Goal: Task Accomplishment & Management: Manage account settings

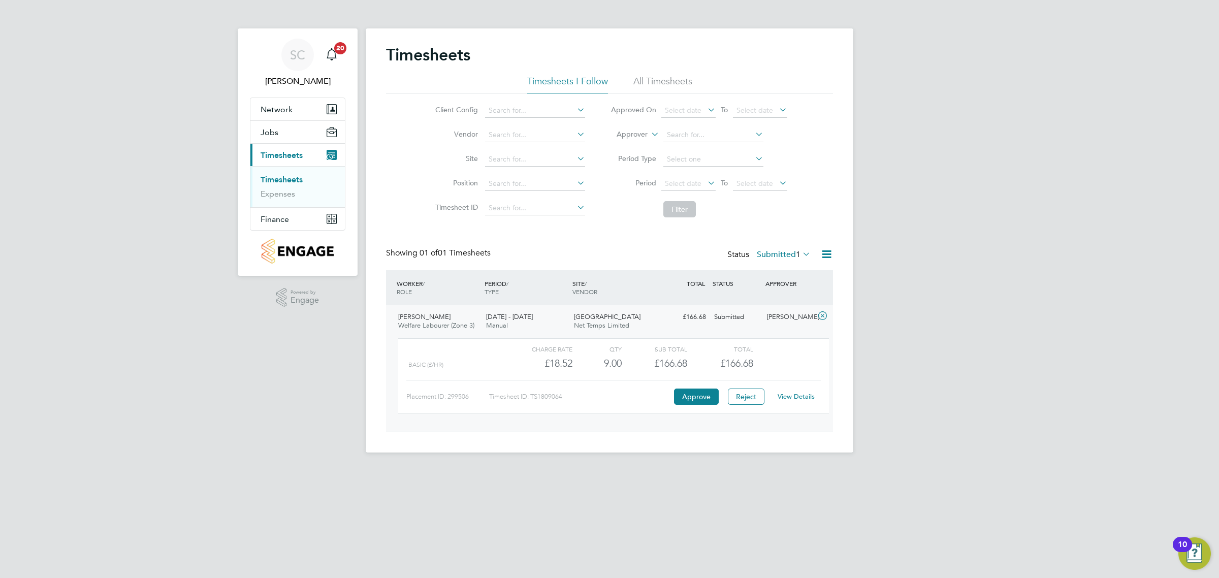
scroll to position [17, 99]
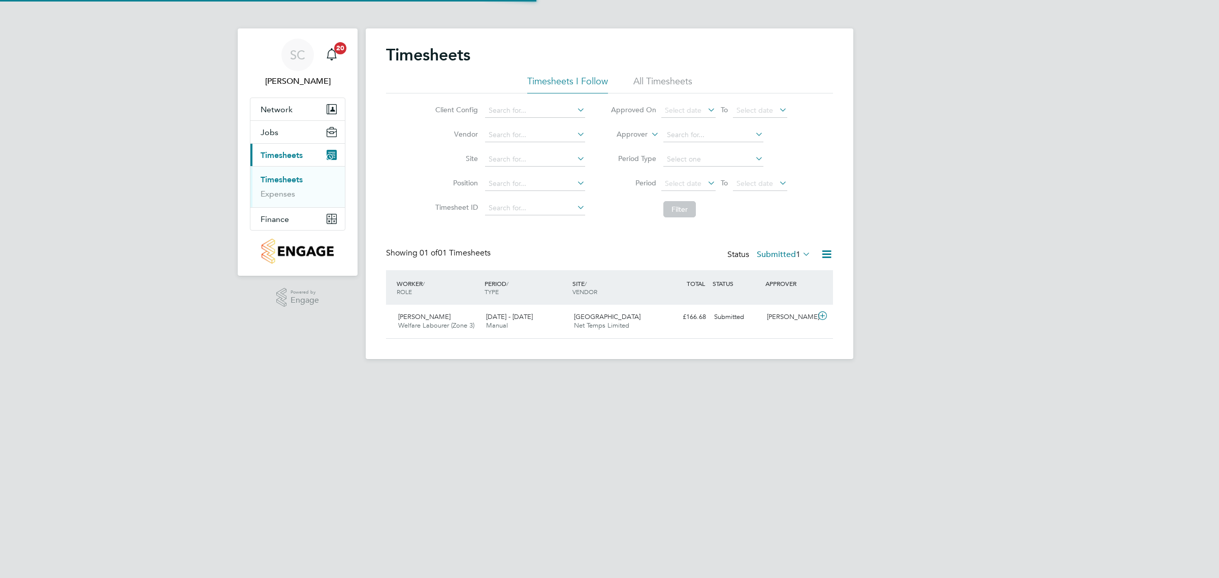
scroll to position [25, 88]
click at [287, 138] on button "Jobs" at bounding box center [297, 132] width 94 height 22
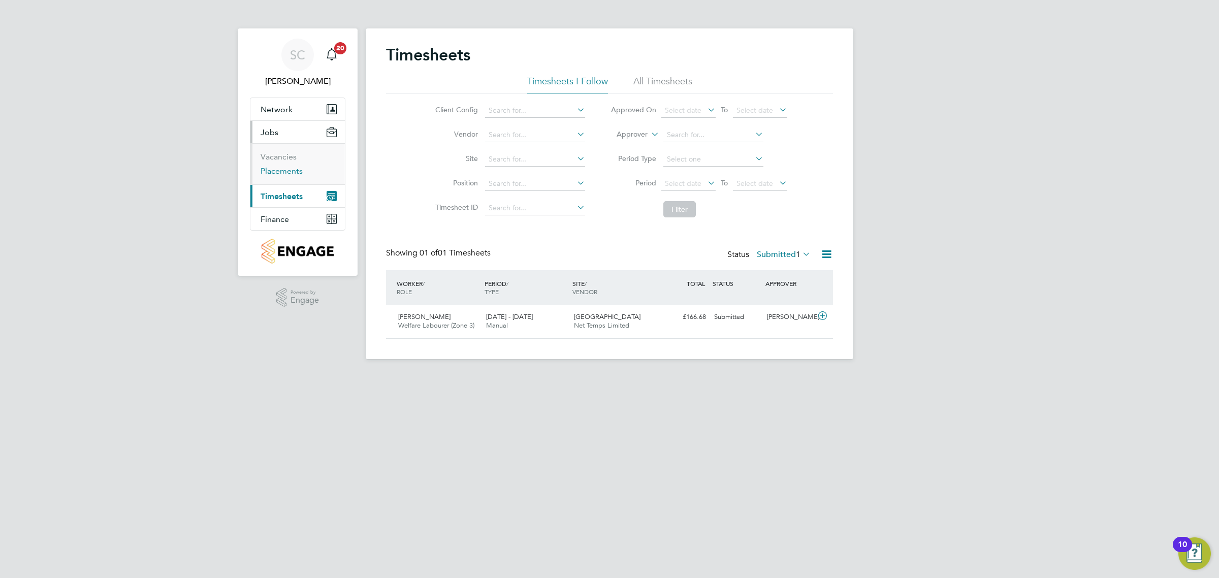
click at [288, 170] on link "Placements" at bounding box center [281, 171] width 42 height 10
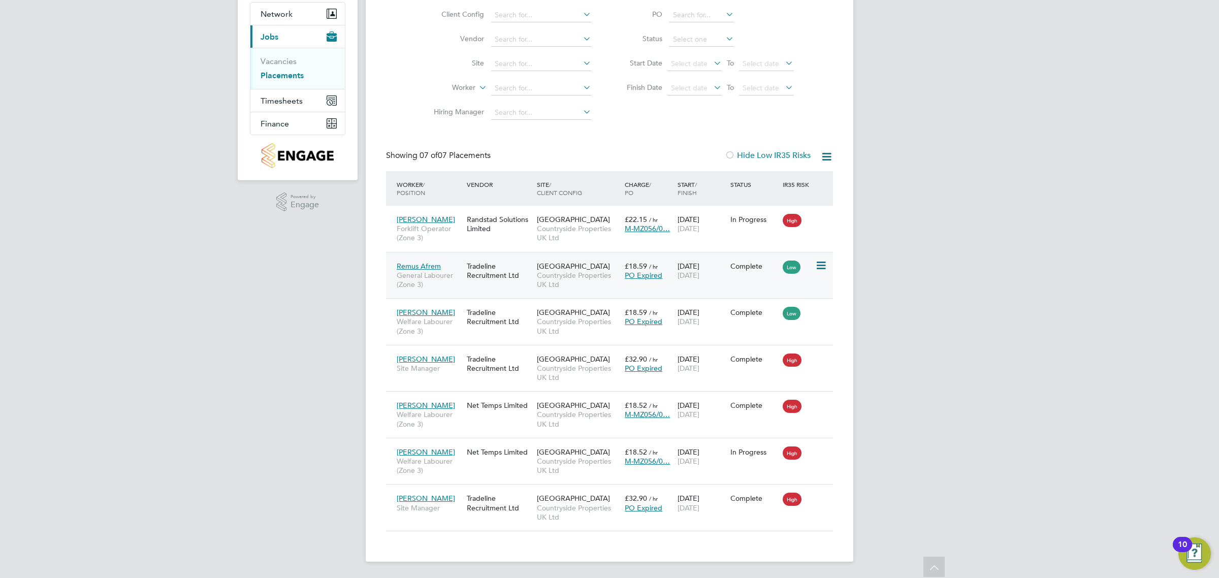
click at [699, 273] on span "[DATE]" at bounding box center [688, 275] width 22 height 9
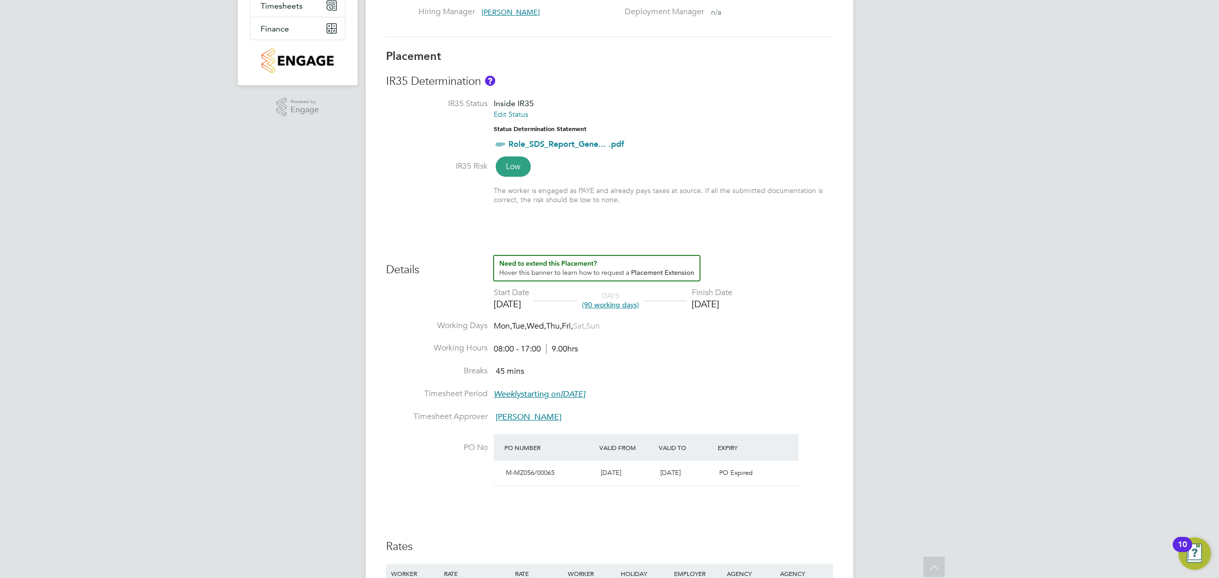
drag, startPoint x: 689, startPoint y: 354, endPoint x: 692, endPoint y: 362, distance: 8.7
click at [692, 361] on li "Working Hours 08:00 - 17:00 9.00hrs" at bounding box center [609, 354] width 447 height 23
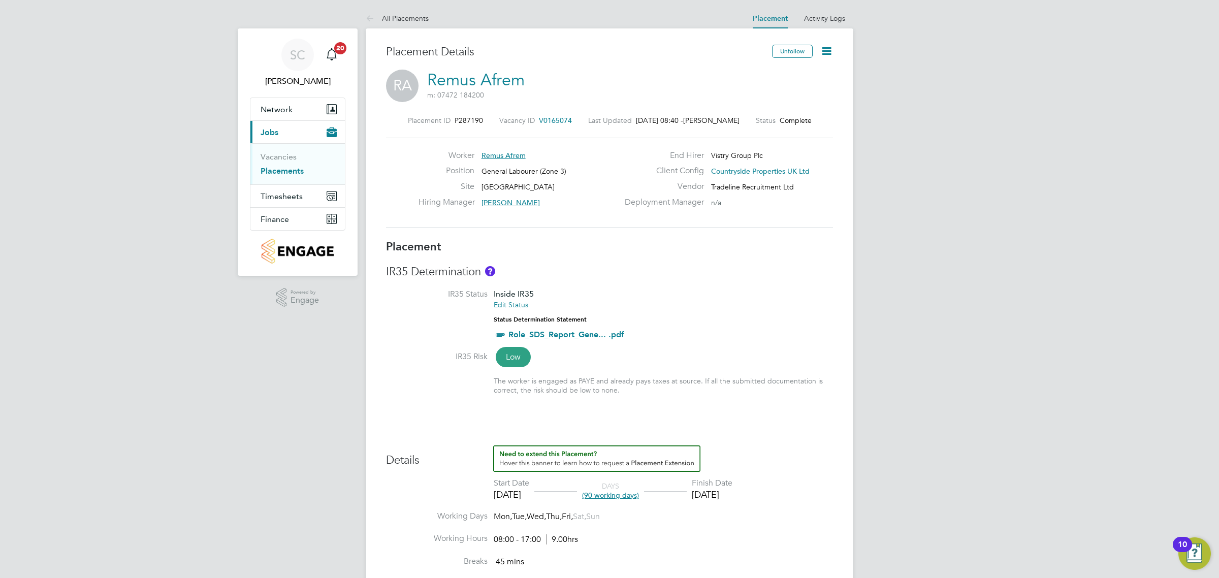
drag, startPoint x: 824, startPoint y: 54, endPoint x: 819, endPoint y: 64, distance: 11.6
click at [824, 54] on icon at bounding box center [826, 51] width 13 height 13
click at [797, 75] on li "Edit Placement e" at bounding box center [793, 75] width 75 height 14
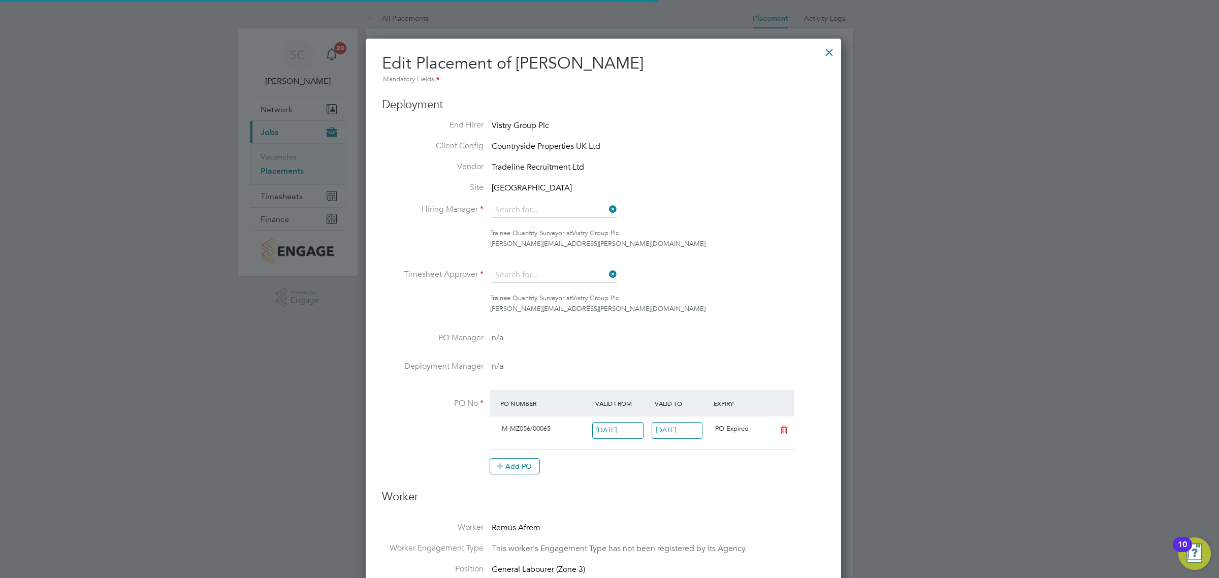
type input "[PERSON_NAME]"
type input "[DATE]"
type input "08:00"
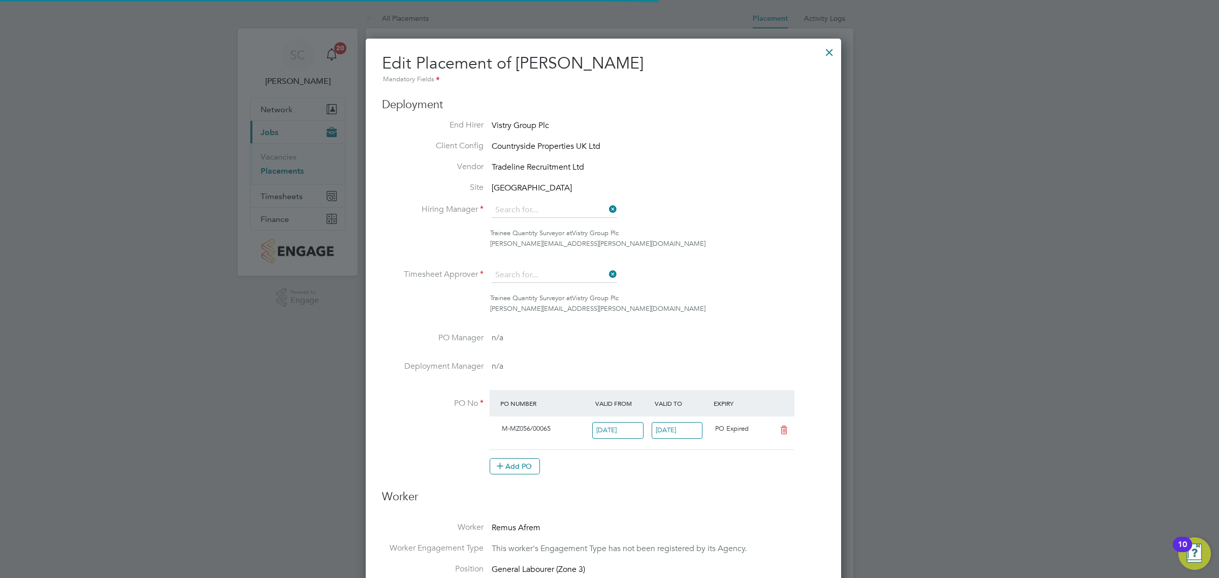
type input "17:00"
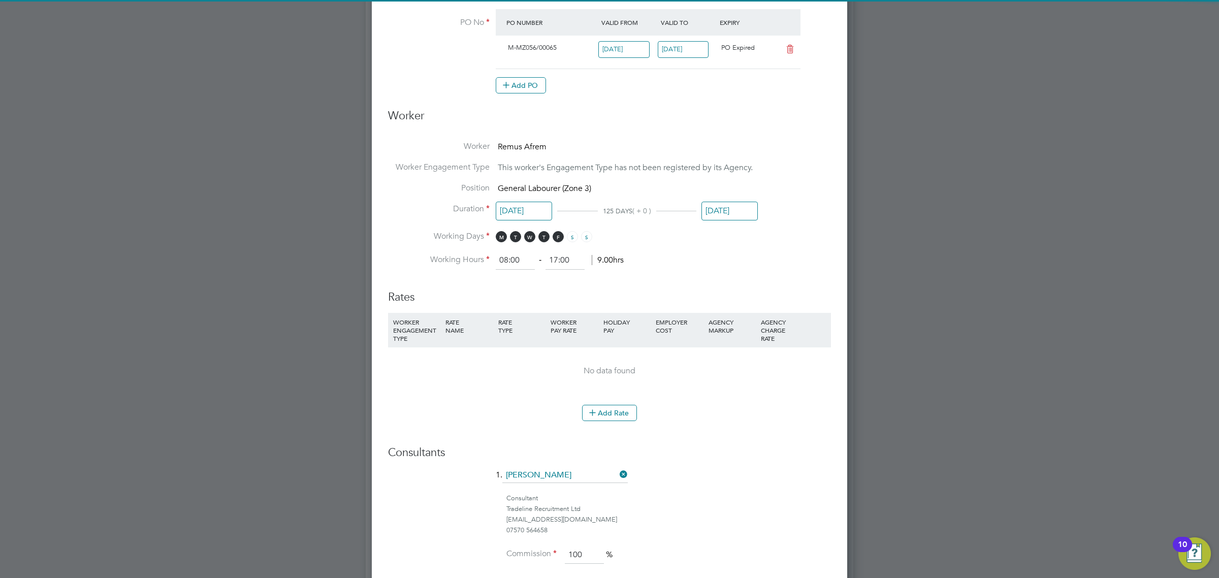
scroll to position [5, 5]
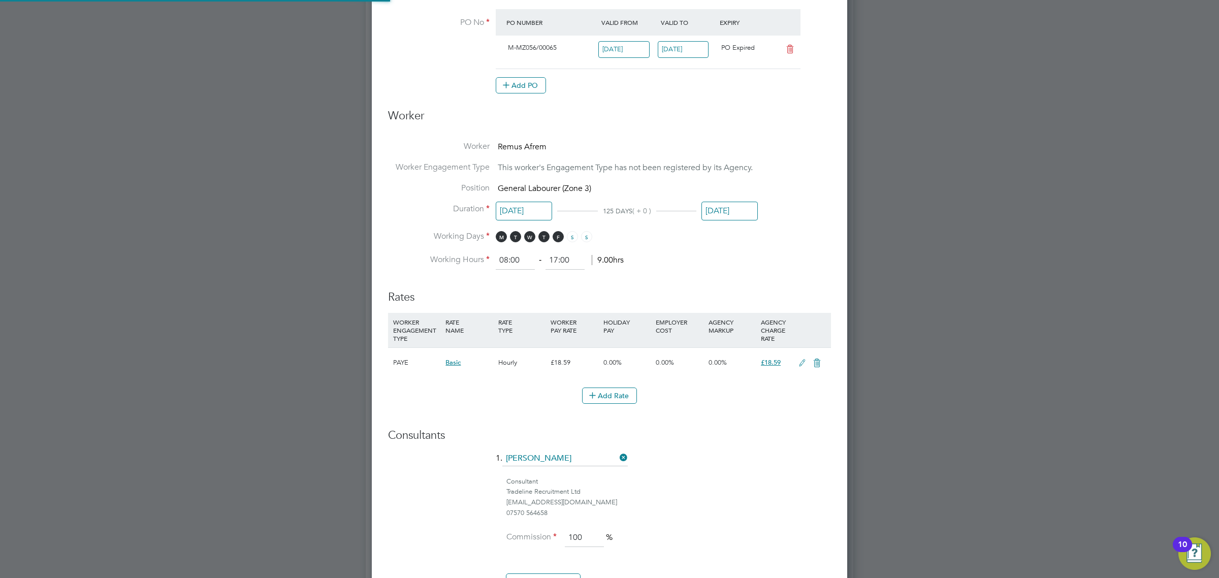
click at [742, 207] on input "[DATE]" at bounding box center [729, 211] width 56 height 19
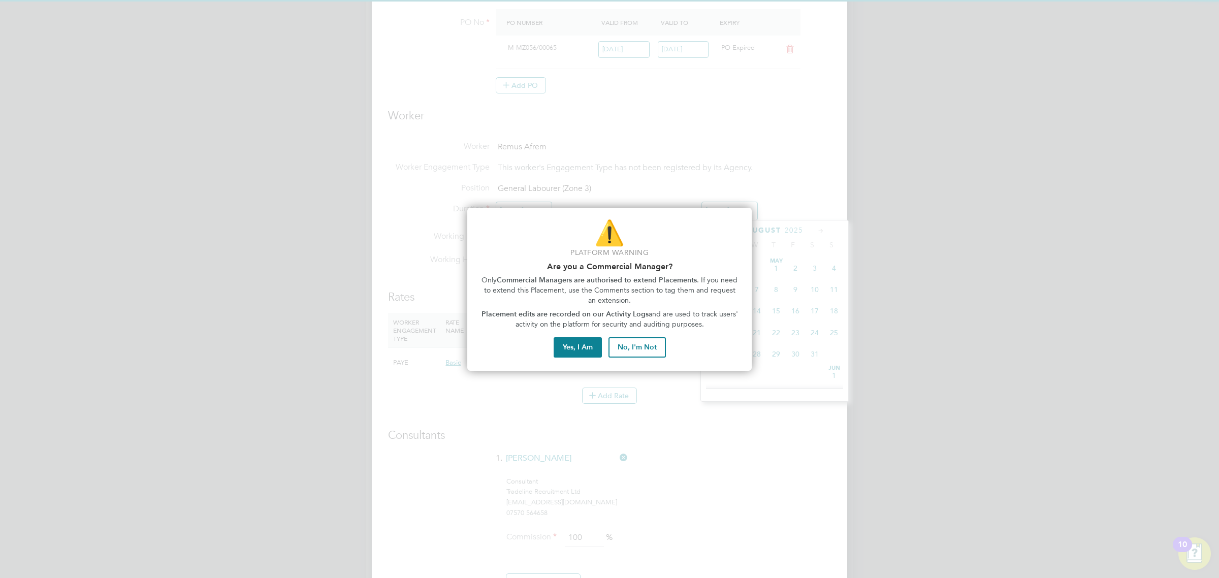
scroll to position [400, 0]
click at [591, 353] on button "Yes, I Am" at bounding box center [577, 347] width 48 height 20
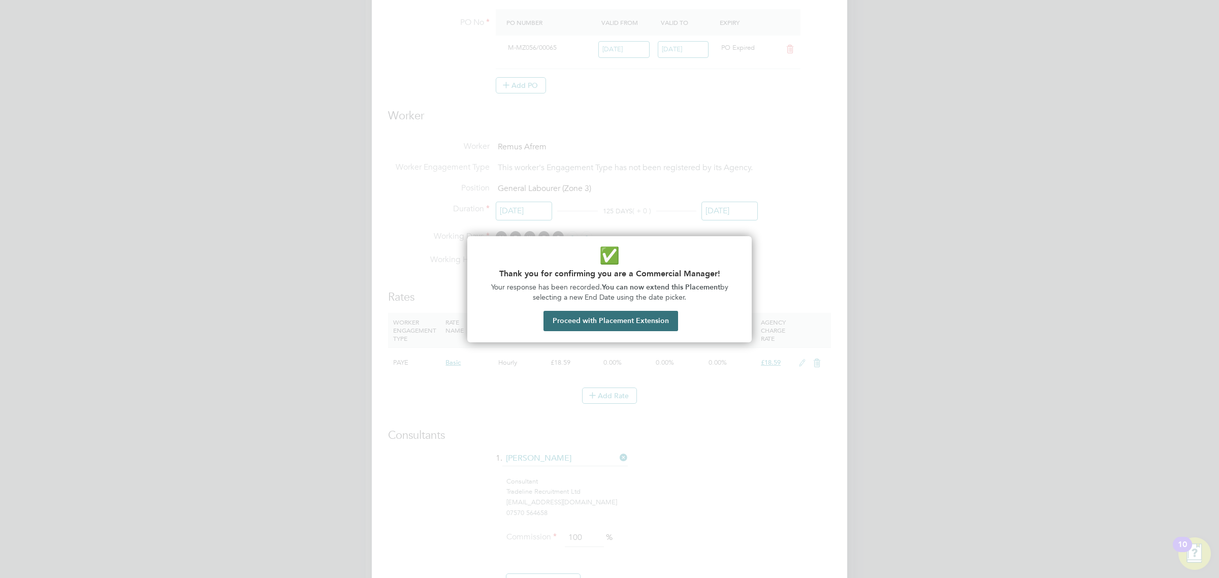
click at [661, 320] on button "Proceed with Placement Extension" at bounding box center [610, 321] width 135 height 20
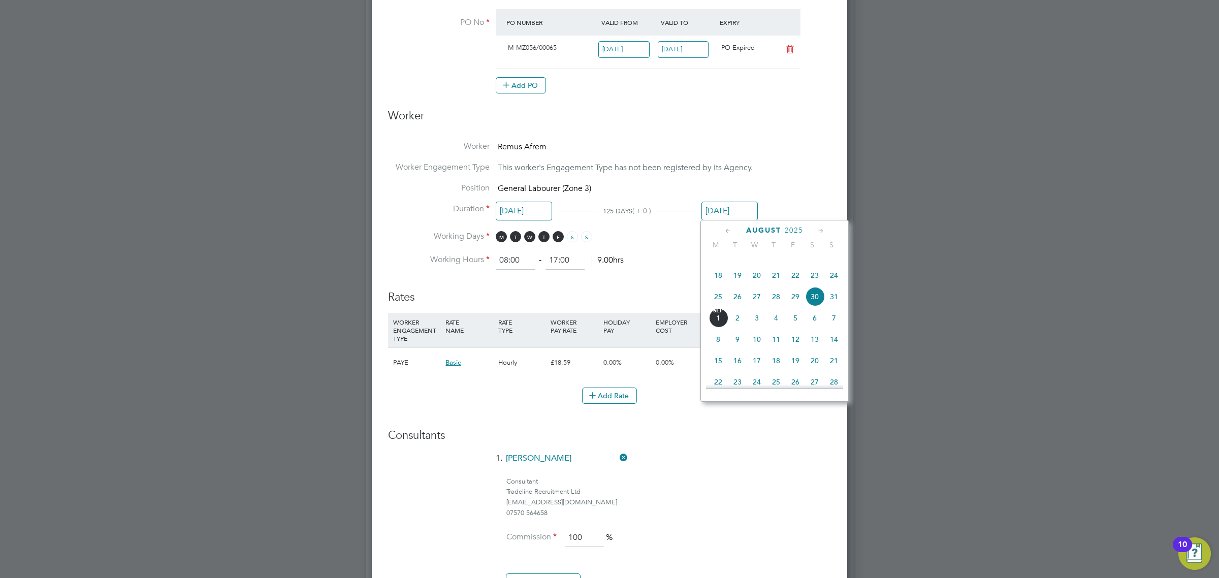
click at [823, 235] on icon at bounding box center [821, 230] width 10 height 11
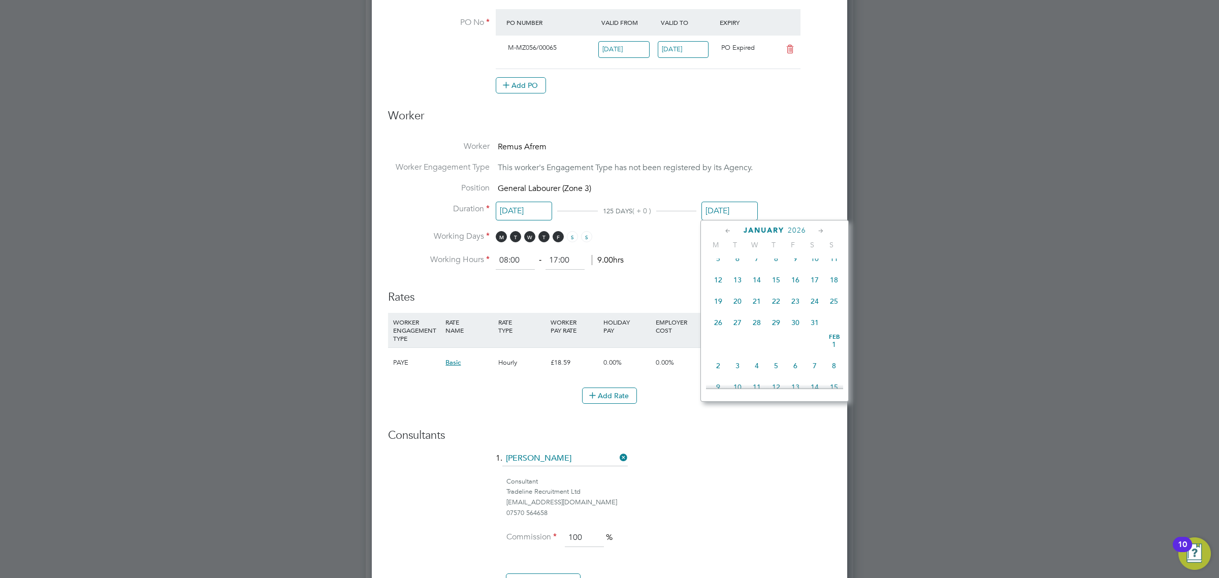
click at [823, 235] on icon at bounding box center [821, 230] width 10 height 11
click at [740, 346] on span "31" at bounding box center [737, 335] width 19 height 19
type input "[DATE]"
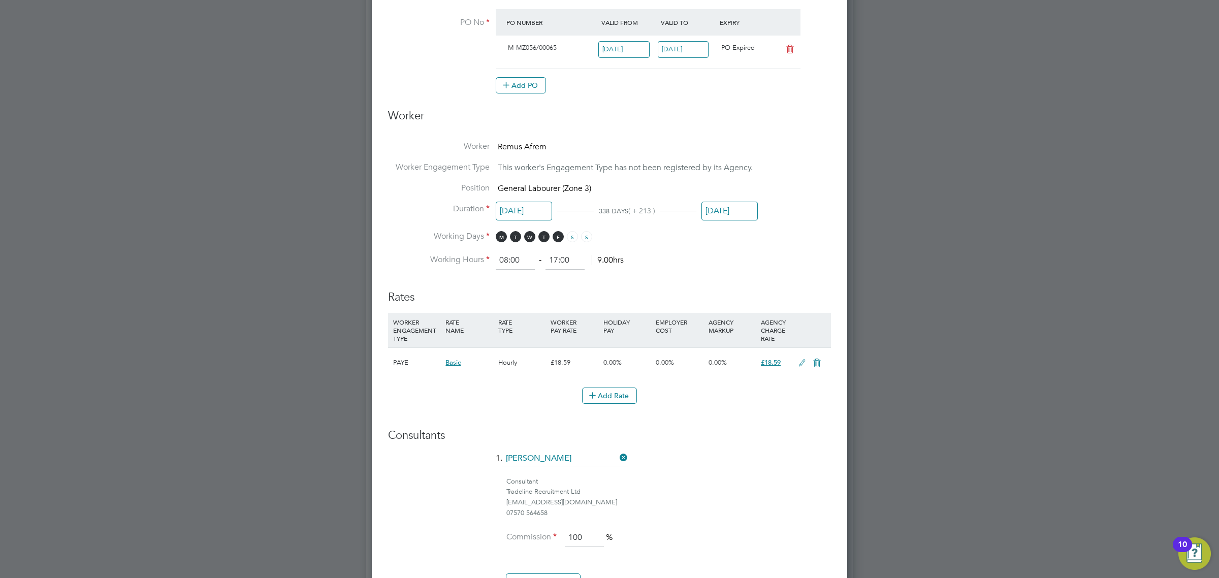
click at [762, 408] on li "Add Rate" at bounding box center [609, 400] width 443 height 26
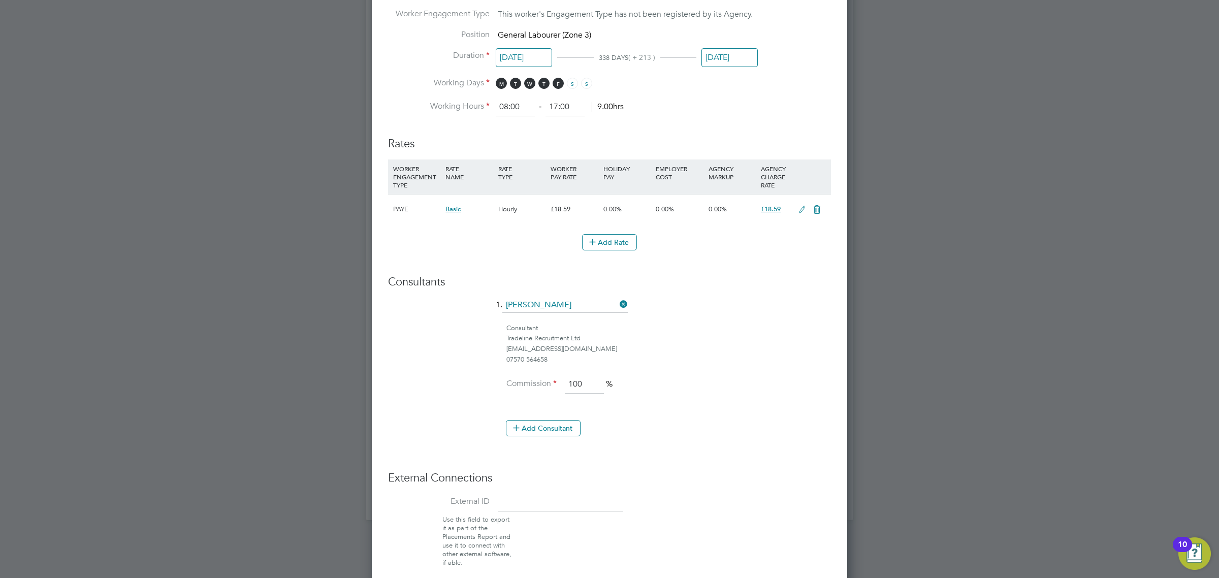
scroll to position [585, 0]
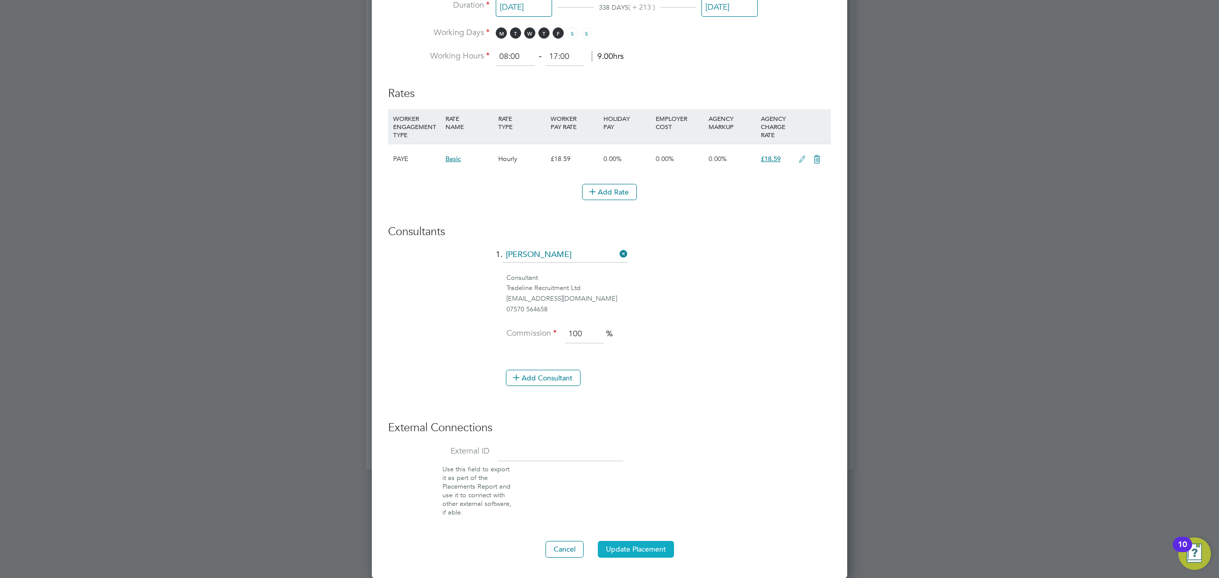
click at [640, 554] on button "Update Placement" at bounding box center [636, 549] width 76 height 16
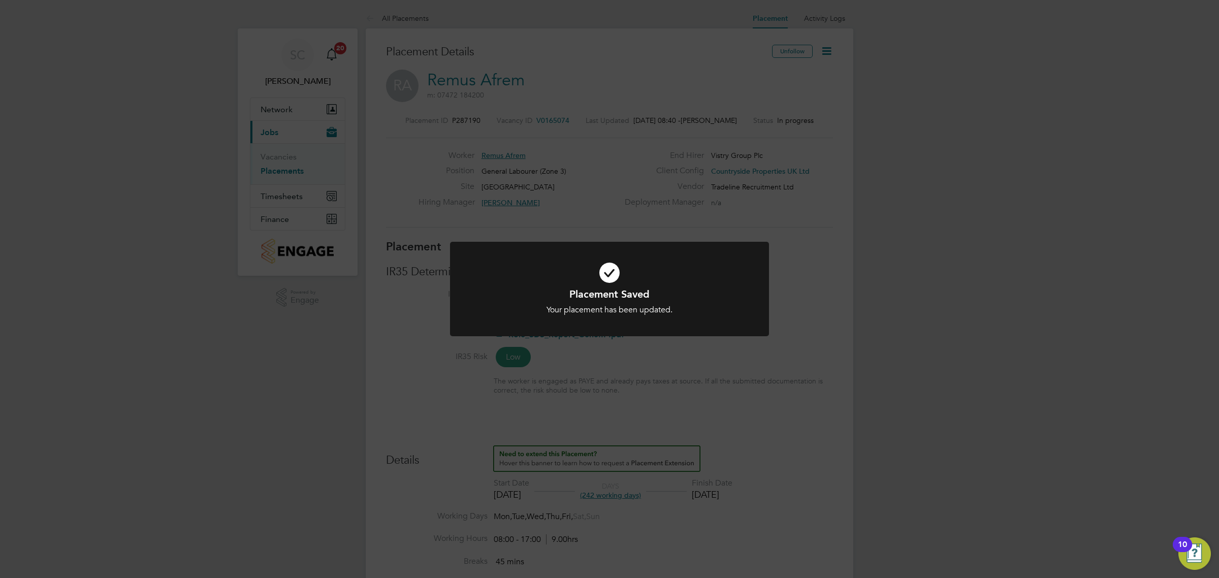
scroll to position [10, 59]
click at [849, 315] on div "Placement Saved Your placement has been updated. Cancel Okay" at bounding box center [609, 289] width 1219 height 578
